Goal: Information Seeking & Learning: Learn about a topic

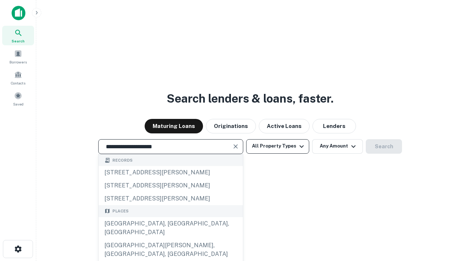
click at [170, 239] on div "[GEOGRAPHIC_DATA], [GEOGRAPHIC_DATA], [GEOGRAPHIC_DATA]" at bounding box center [171, 228] width 144 height 22
type input "**********"
click at [278, 146] on button "All Property Types" at bounding box center [277, 146] width 63 height 15
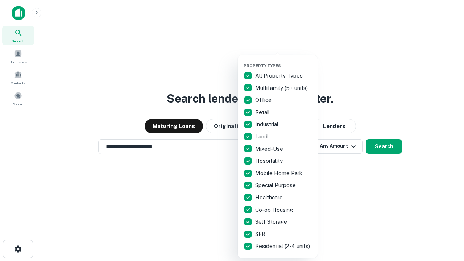
click at [284, 61] on button "button" at bounding box center [284, 61] width 80 height 0
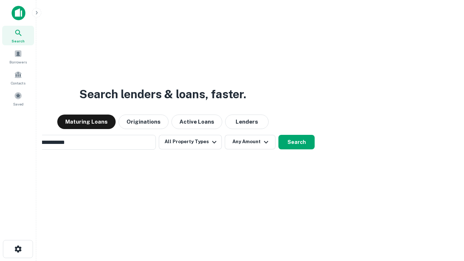
scroll to position [11, 0]
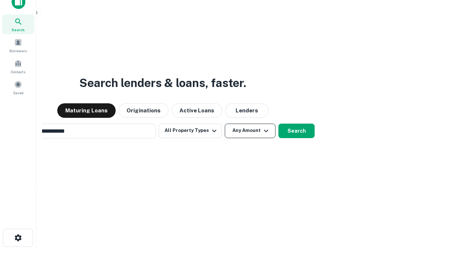
click at [225, 124] on button "Any Amount" at bounding box center [250, 131] width 51 height 15
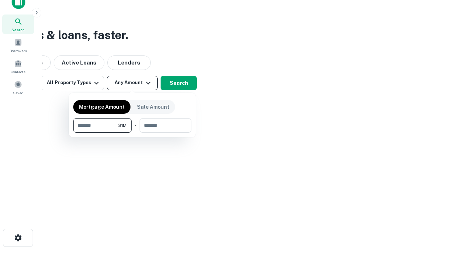
scroll to position [12, 0]
type input "*******"
click at [132, 133] on button "button" at bounding box center [132, 133] width 118 height 0
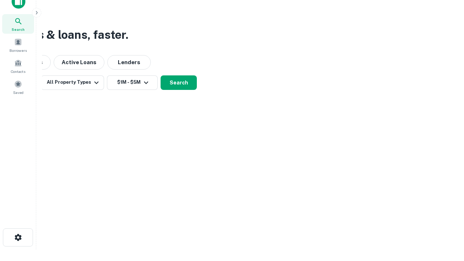
scroll to position [11, 0]
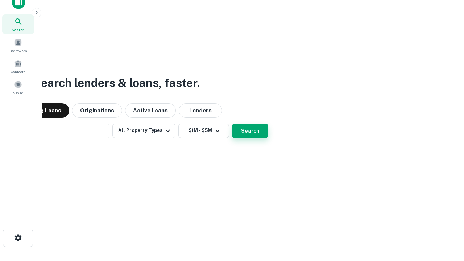
click at [232, 124] on button "Search" at bounding box center [250, 131] width 36 height 15
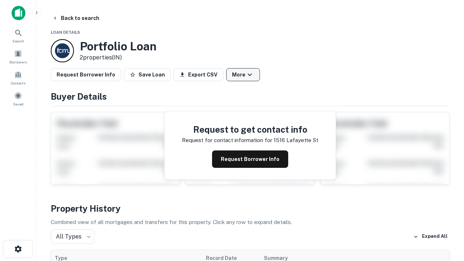
click at [243, 75] on button "More" at bounding box center [243, 74] width 34 height 13
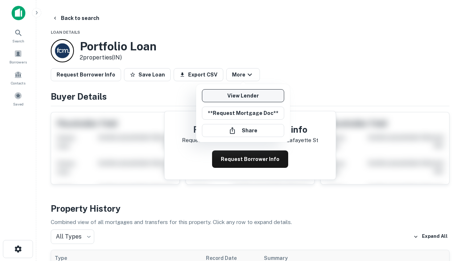
click at [243, 96] on link "View Lender" at bounding box center [243, 95] width 82 height 13
